Goal: Task Accomplishment & Management: Use online tool/utility

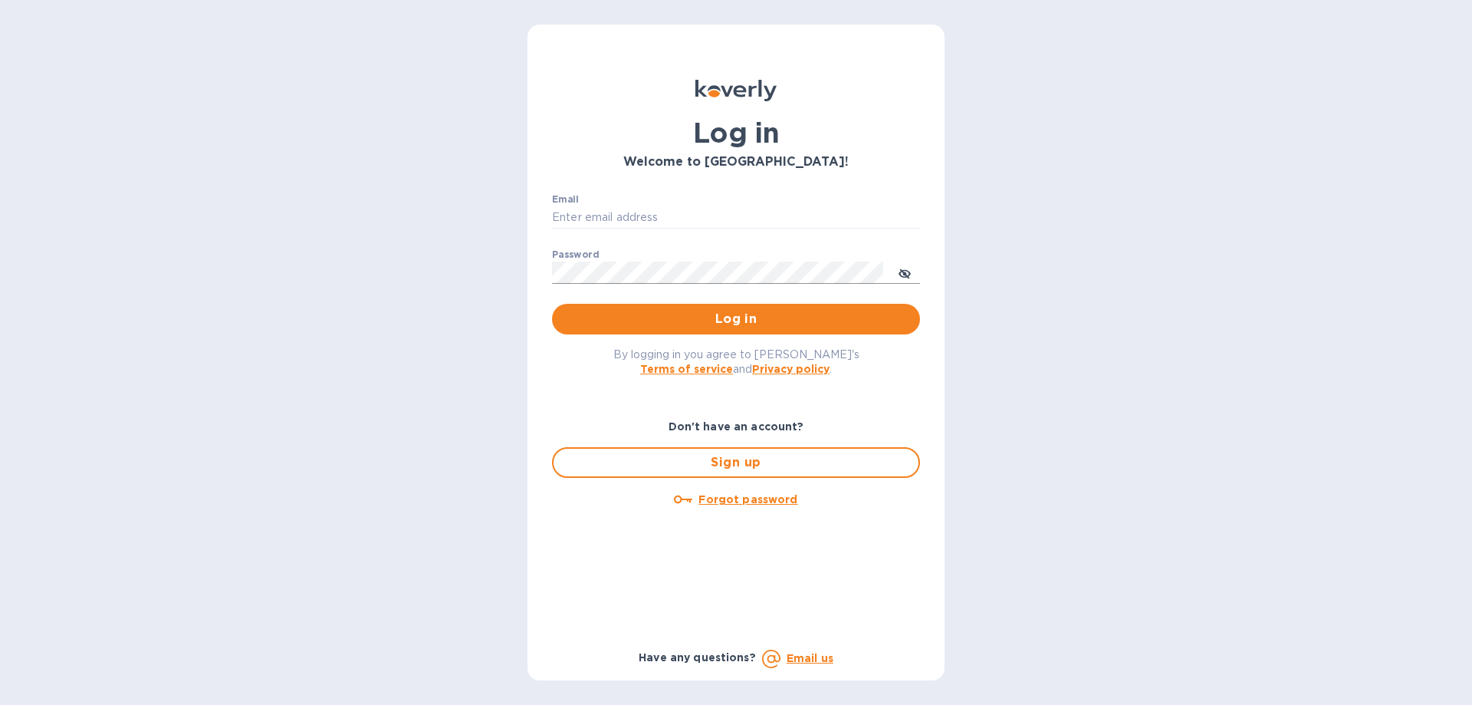
type input "[EMAIL_ADDRESS][DOMAIN_NAME]"
click at [910, 272] on icon "toggle password visibility" at bounding box center [905, 274] width 12 height 12
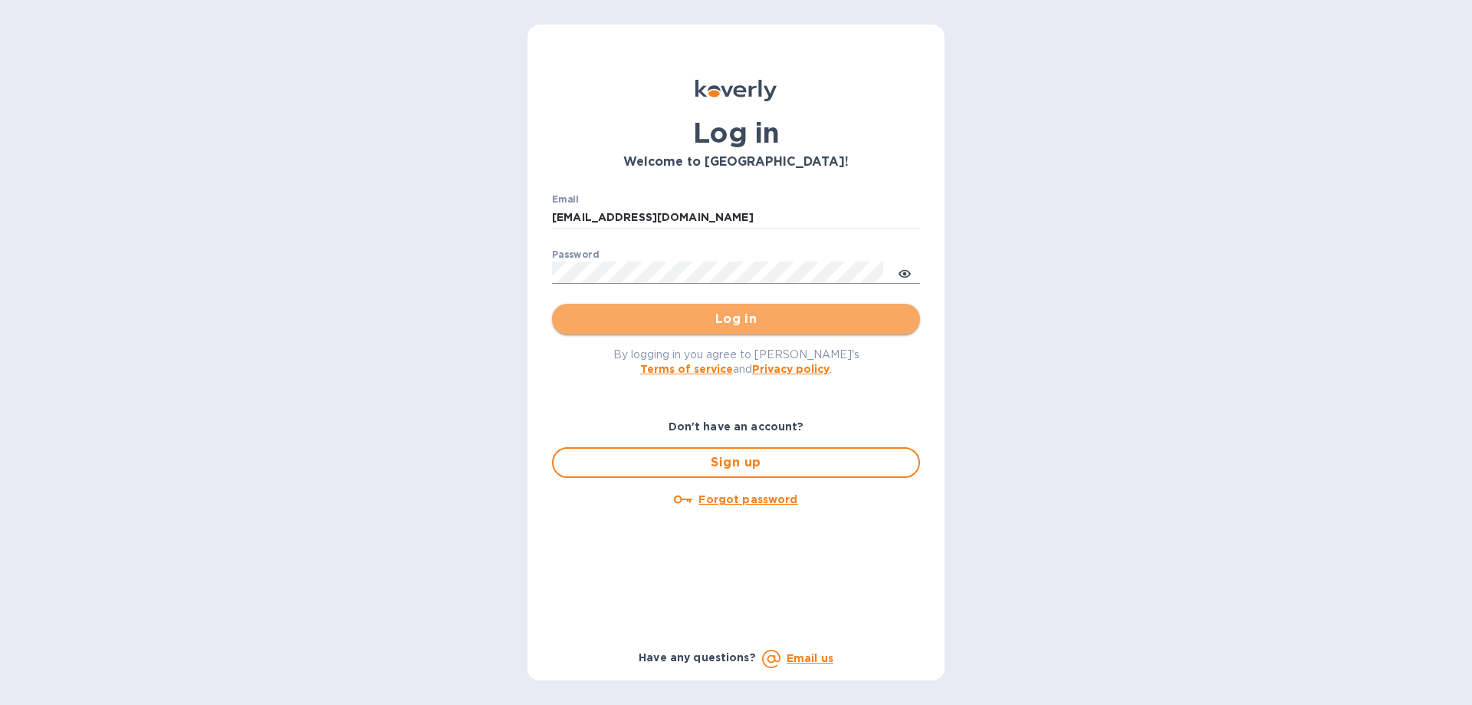
click at [728, 324] on span "Log in" at bounding box center [736, 319] width 344 height 18
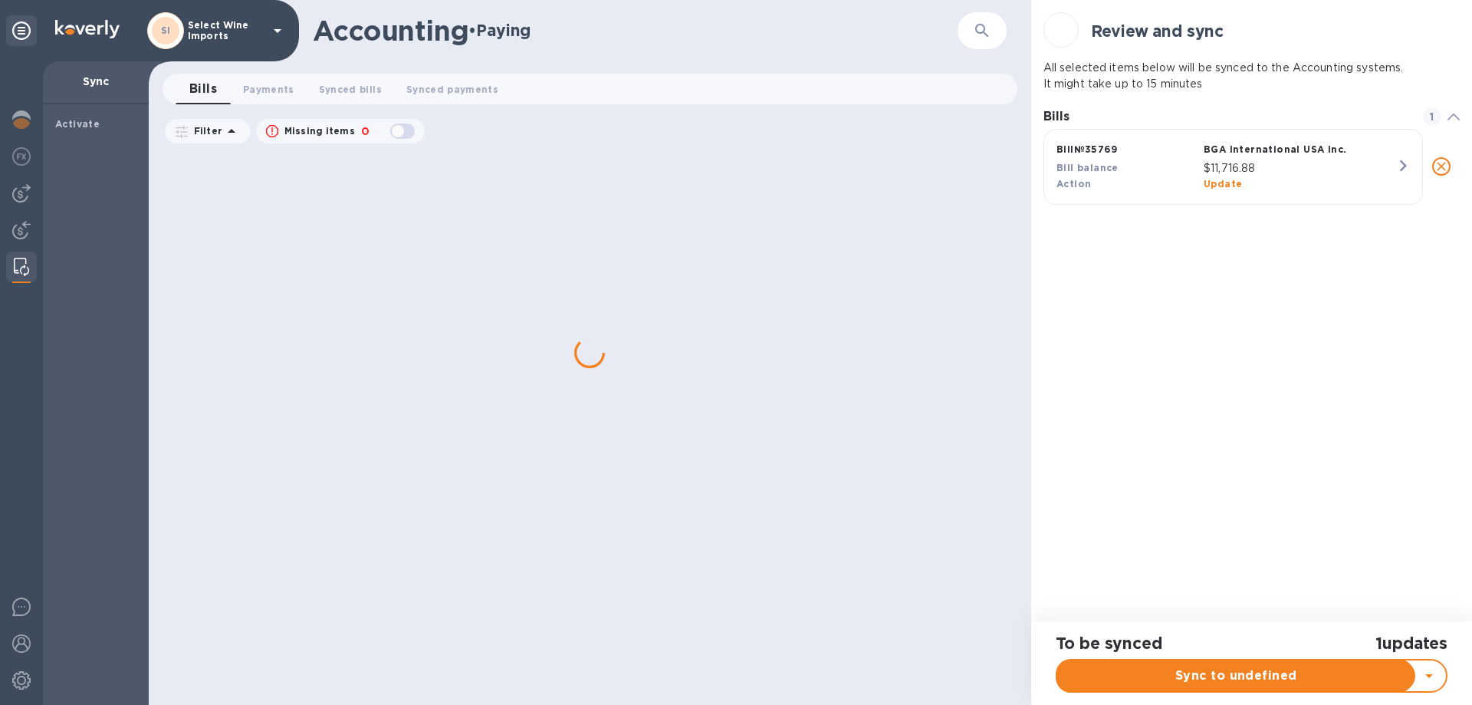
scroll to position [71, 417]
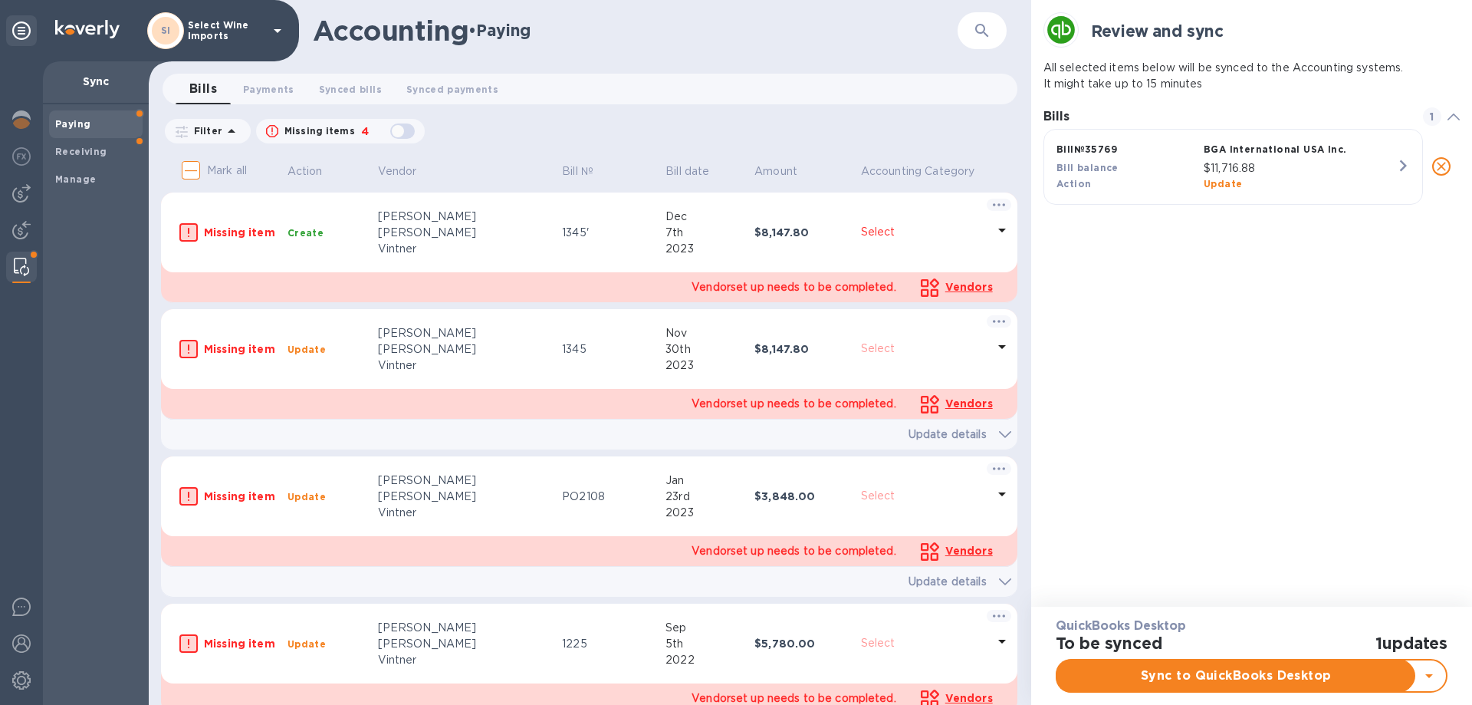
click at [22, 265] on img at bounding box center [21, 267] width 15 height 18
click at [74, 182] on b "Manage" at bounding box center [75, 179] width 41 height 12
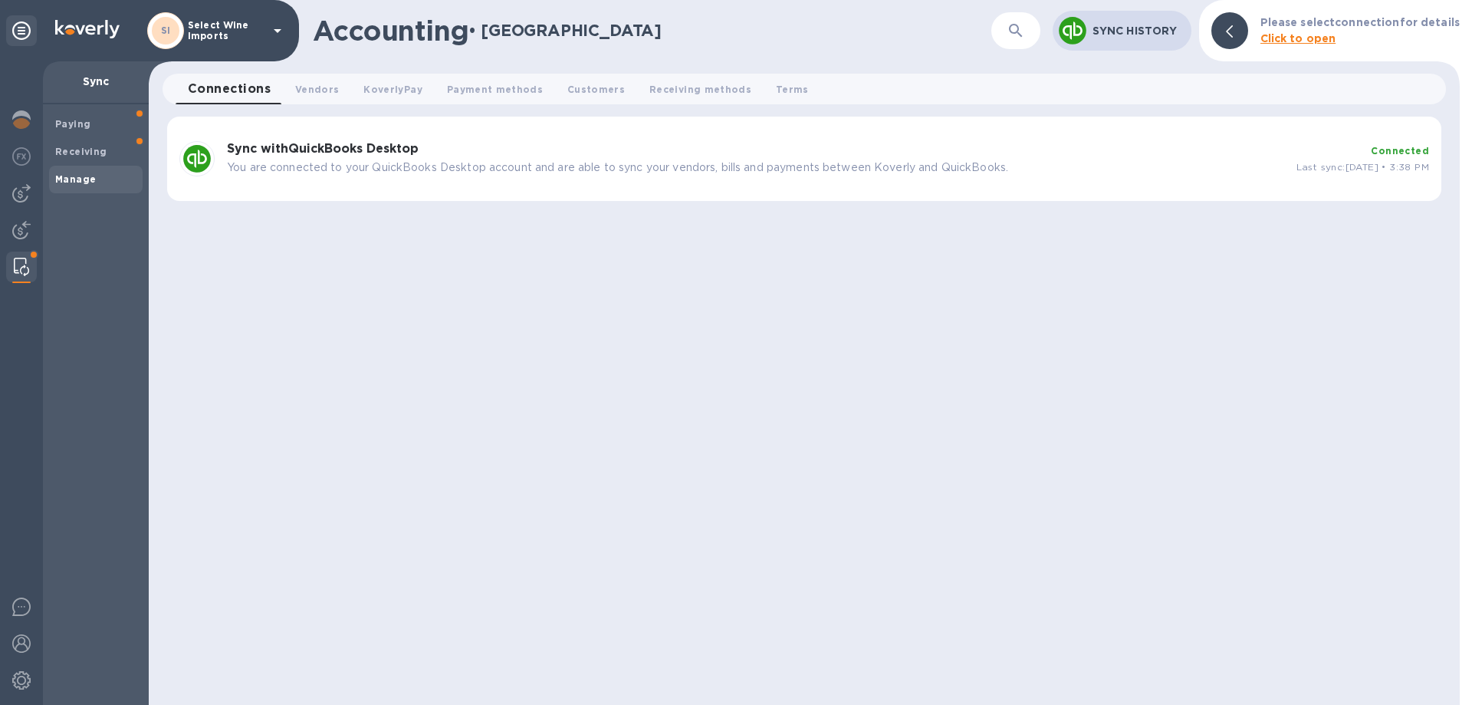
click at [334, 150] on b "Sync with QuickBooks Desktop" at bounding box center [323, 148] width 192 height 15
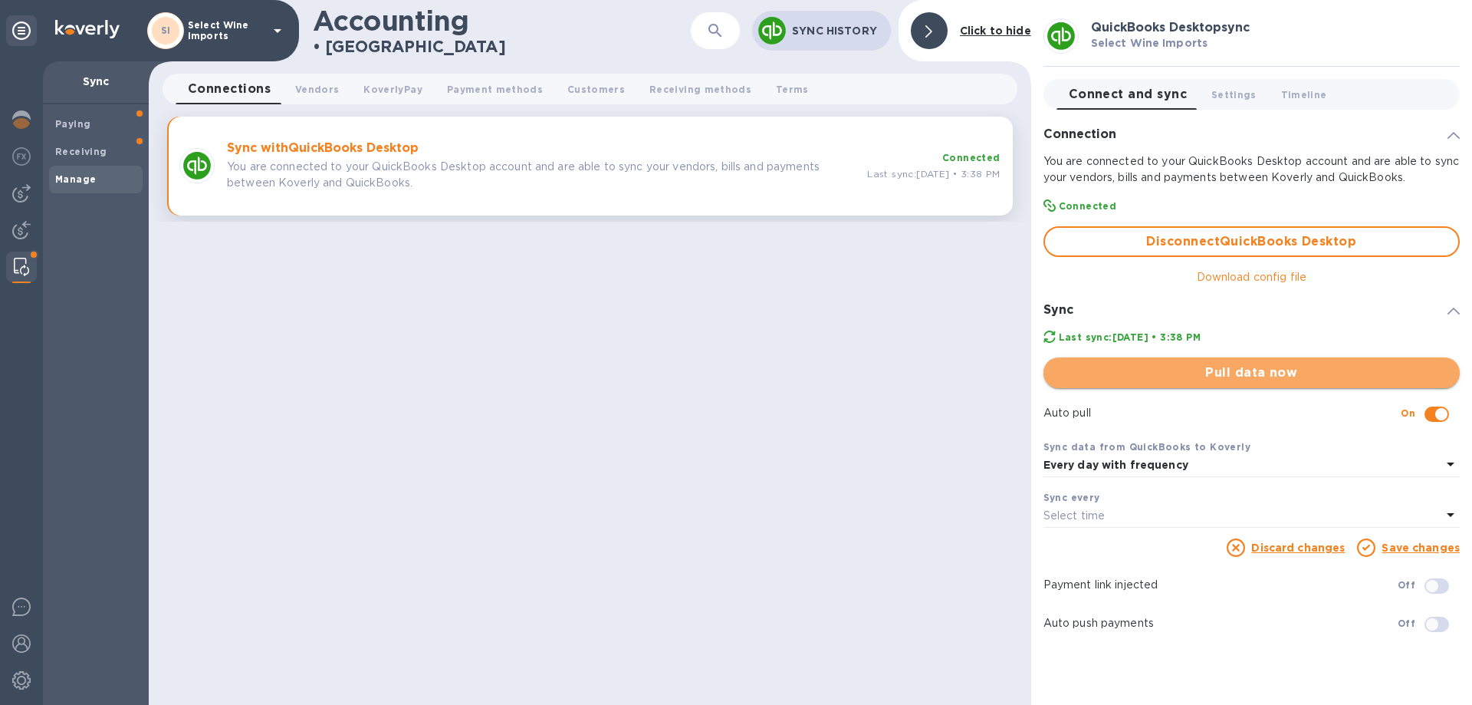
click at [1250, 370] on span "Pull data now" at bounding box center [1252, 372] width 392 height 18
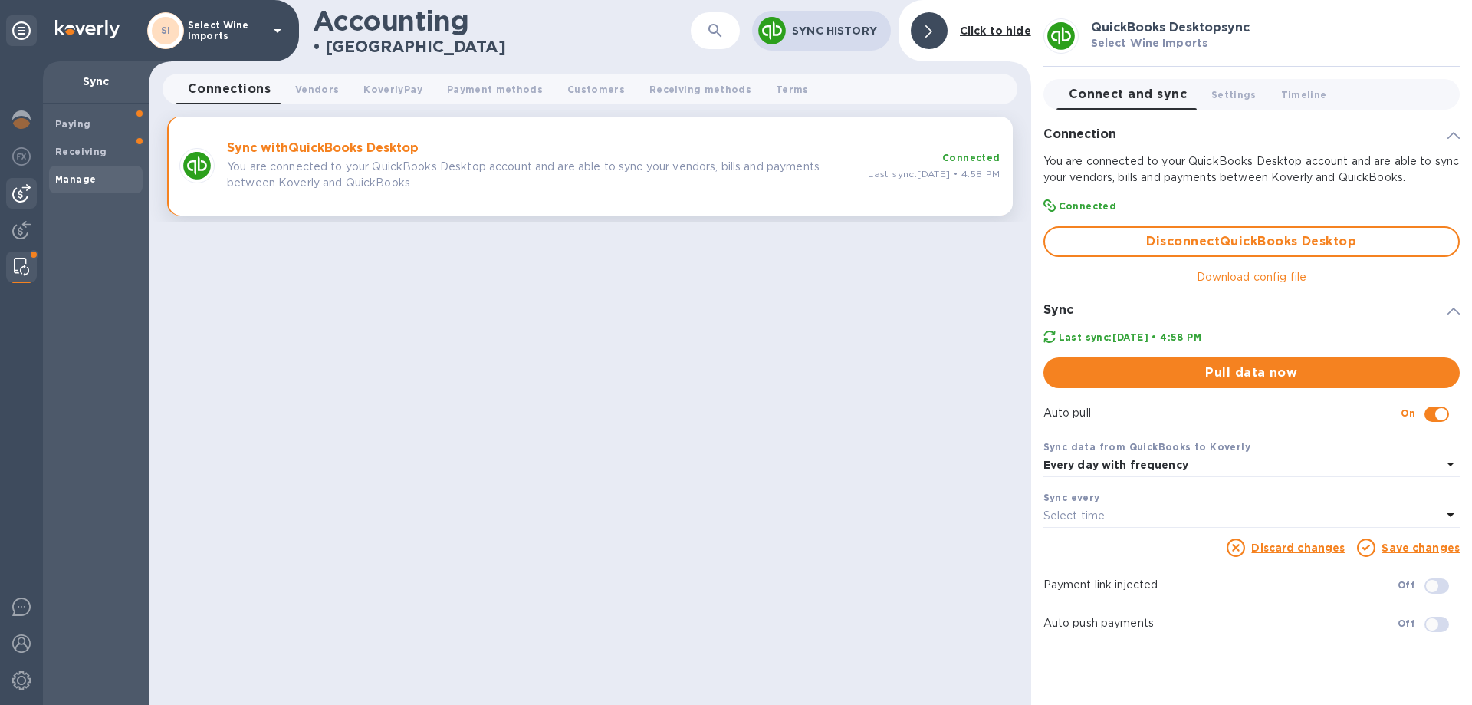
click at [29, 189] on img at bounding box center [21, 193] width 18 height 18
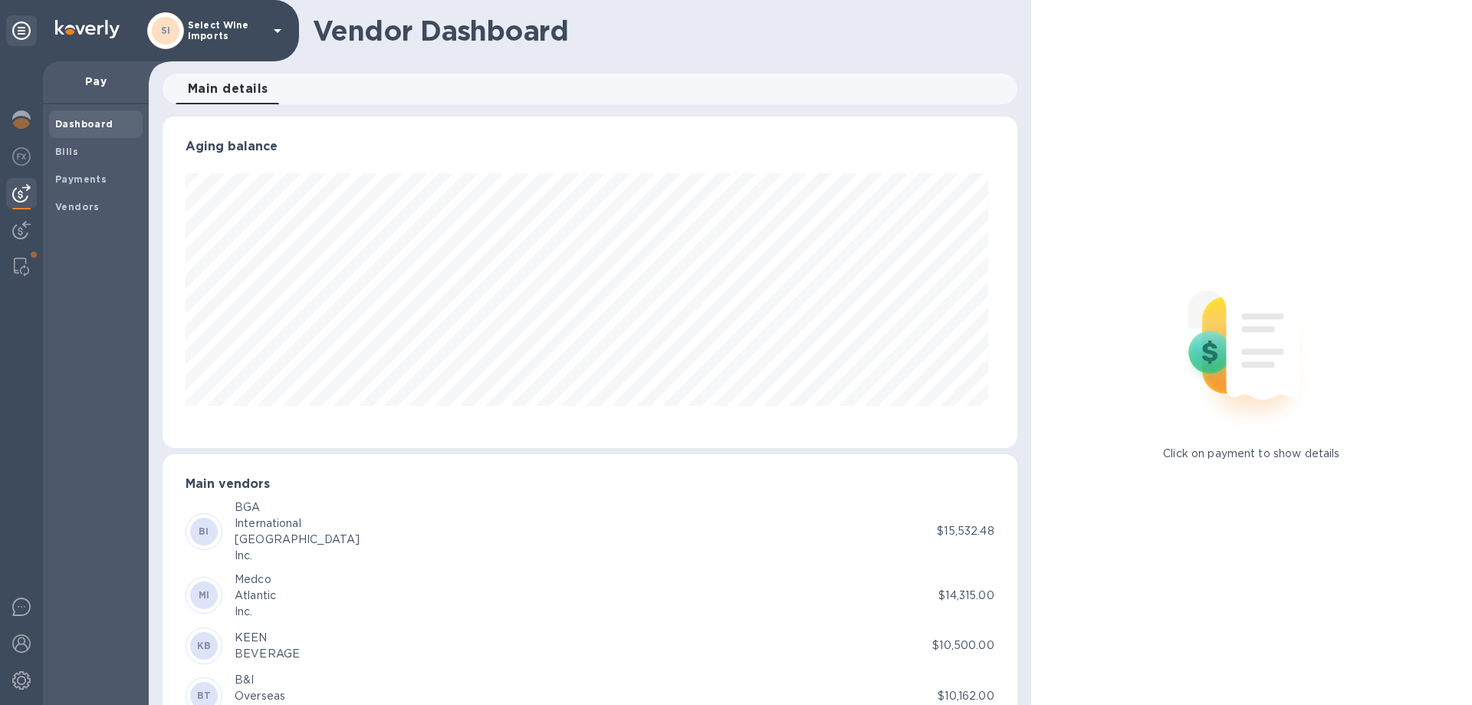
scroll to position [331, 848]
click at [76, 149] on b "Bills" at bounding box center [66, 152] width 23 height 12
